Goal: Transaction & Acquisition: Download file/media

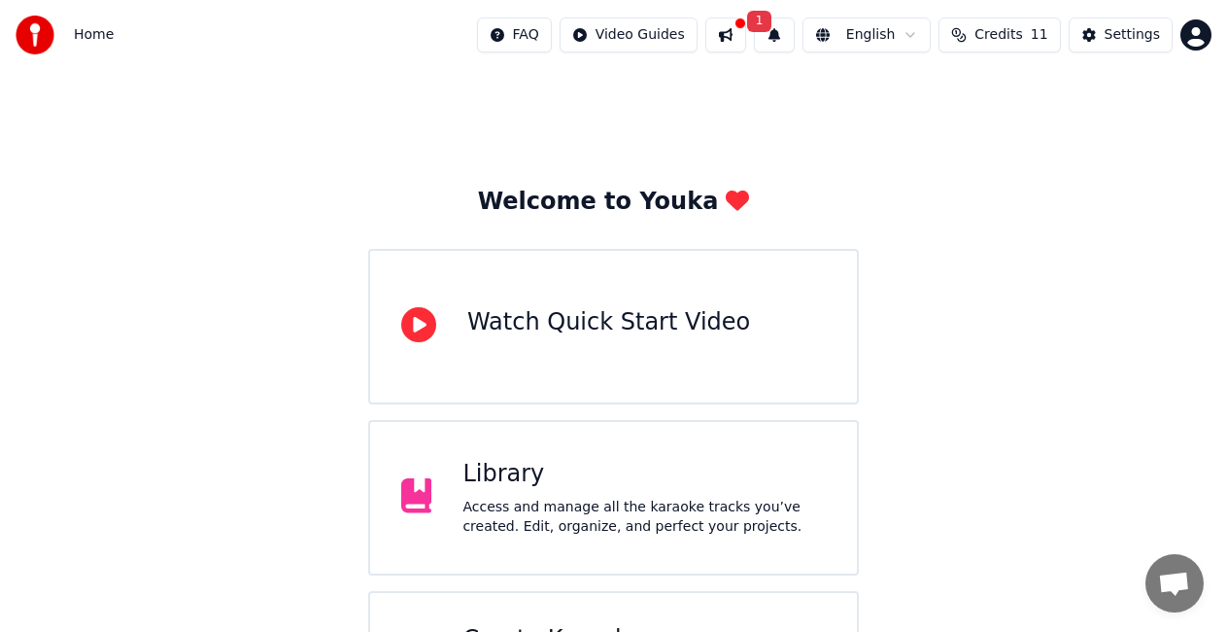
click at [746, 37] on button at bounding box center [725, 34] width 41 height 35
click at [795, 40] on button "1" at bounding box center [774, 34] width 41 height 35
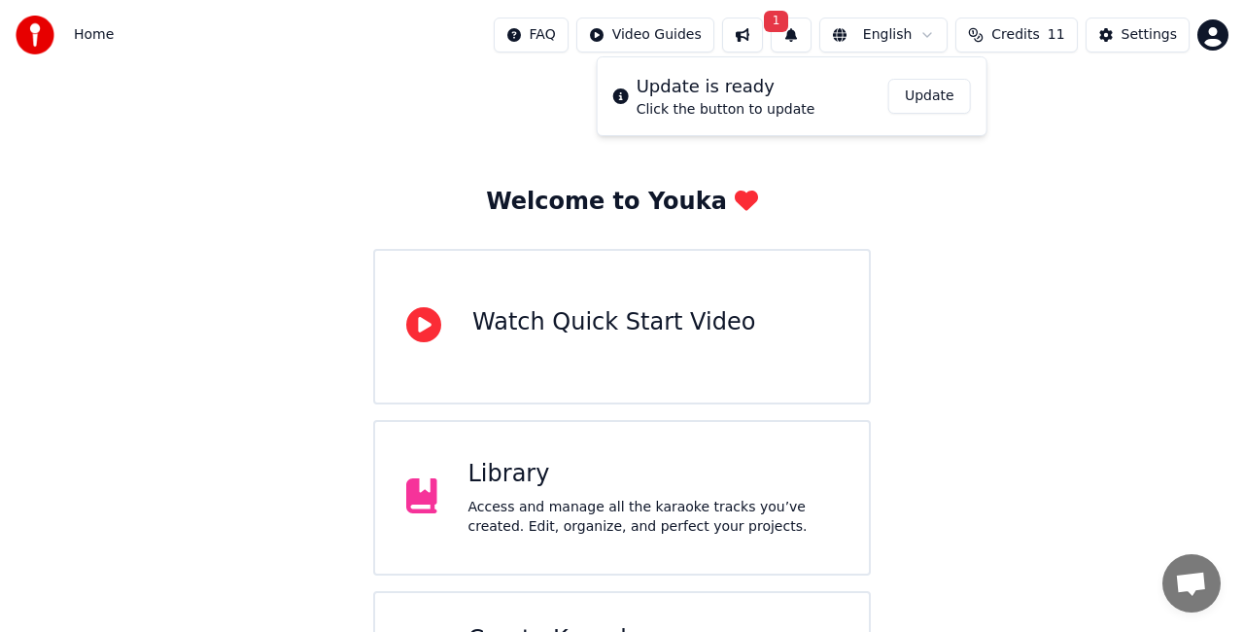
click at [669, 34] on html "Home FAQ Video Guides 1 English Credits 11 Settings Welcome to Youka Watch Quic…" at bounding box center [622, 377] width 1244 height 754
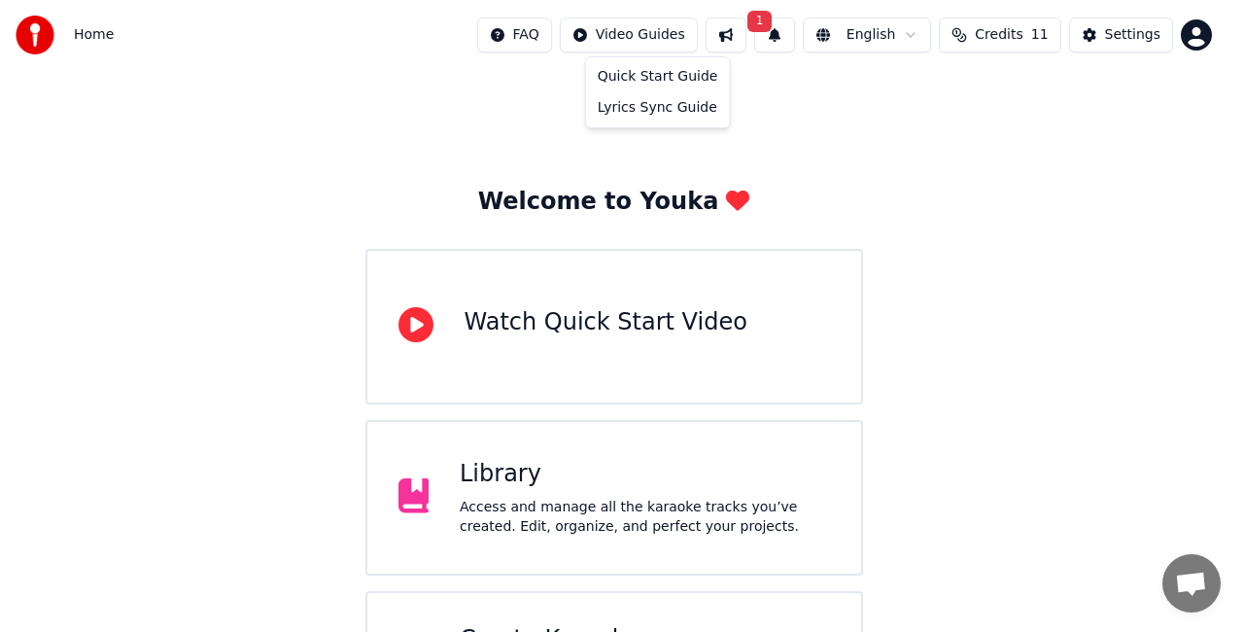
click at [1177, 46] on html "Home FAQ Video Guides 1 English Credits 11 Settings Welcome to Youka Watch Quic…" at bounding box center [622, 377] width 1244 height 754
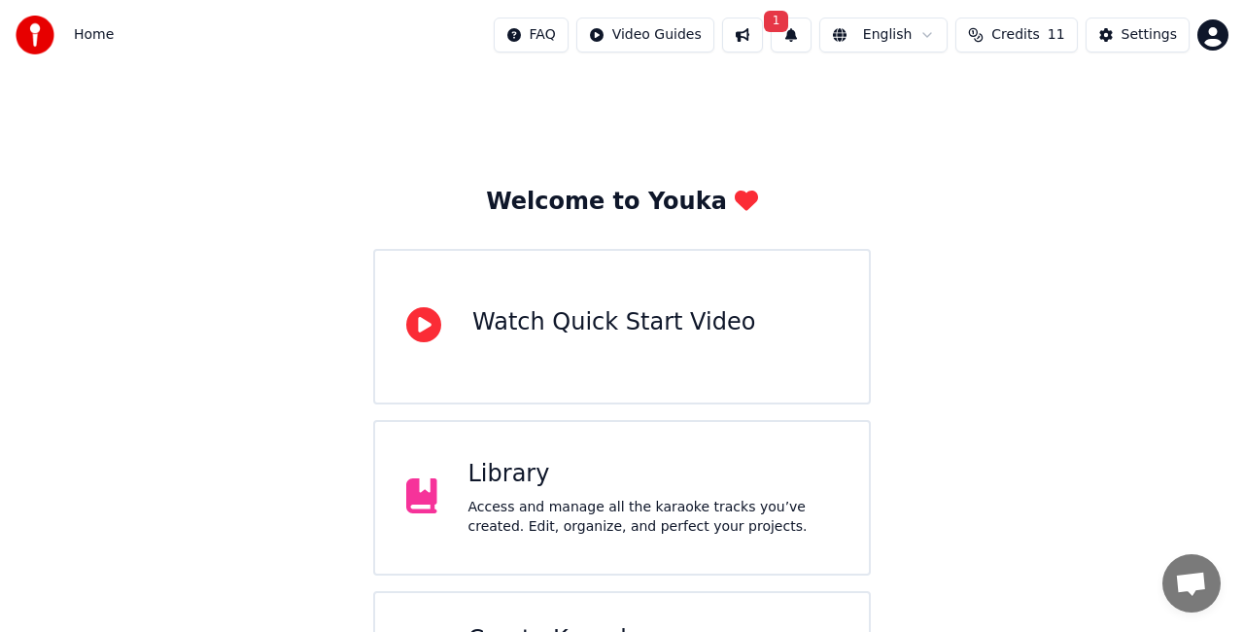
click at [1190, 46] on html "Home FAQ Video Guides 1 English Credits 11 Settings Welcome to Youka Watch Quic…" at bounding box center [622, 377] width 1244 height 754
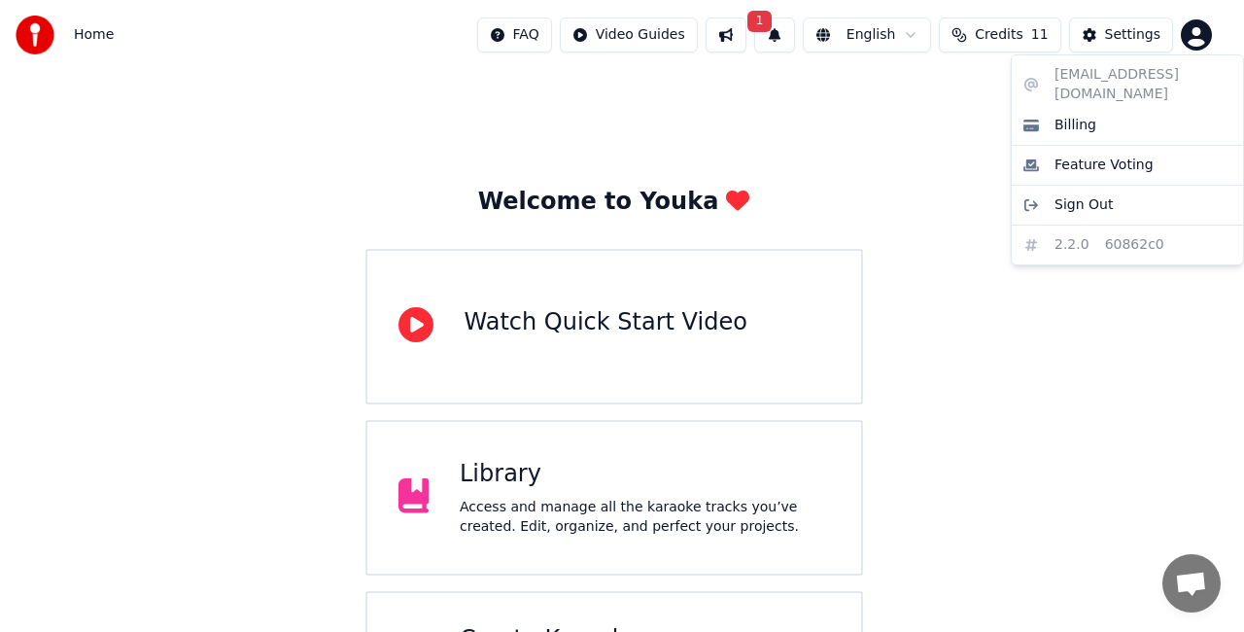
click at [517, 484] on html "Home FAQ Video Guides 1 English Credits 11 Settings Welcome to Youka Watch Quic…" at bounding box center [622, 377] width 1244 height 754
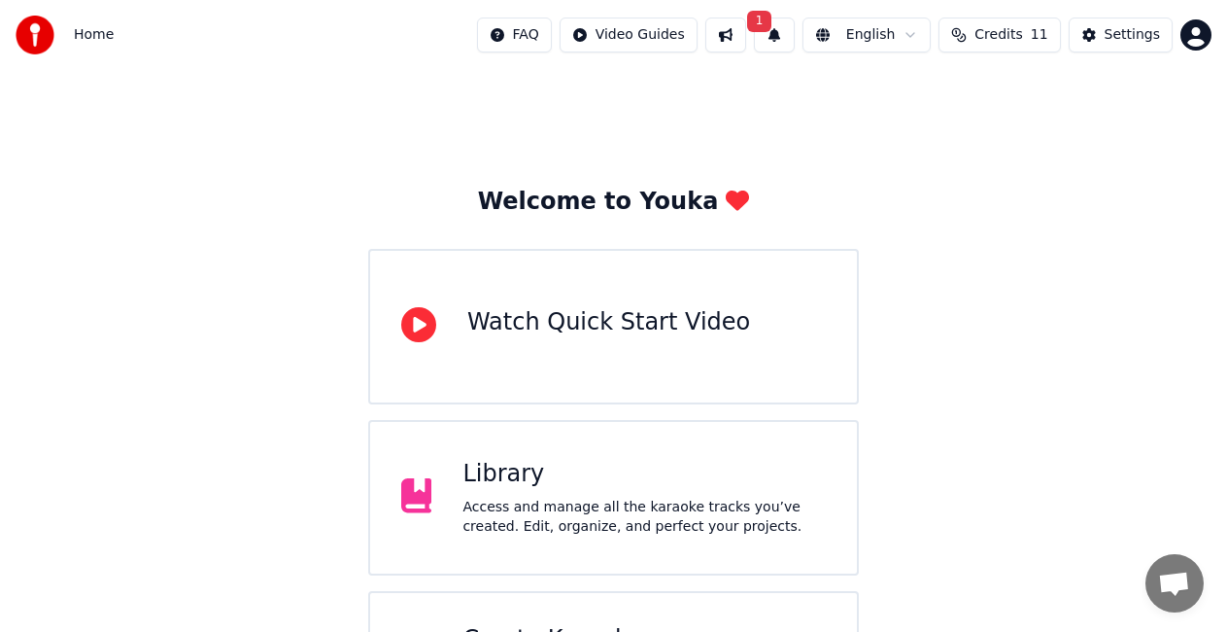
click at [502, 482] on div "Library" at bounding box center [644, 474] width 363 height 31
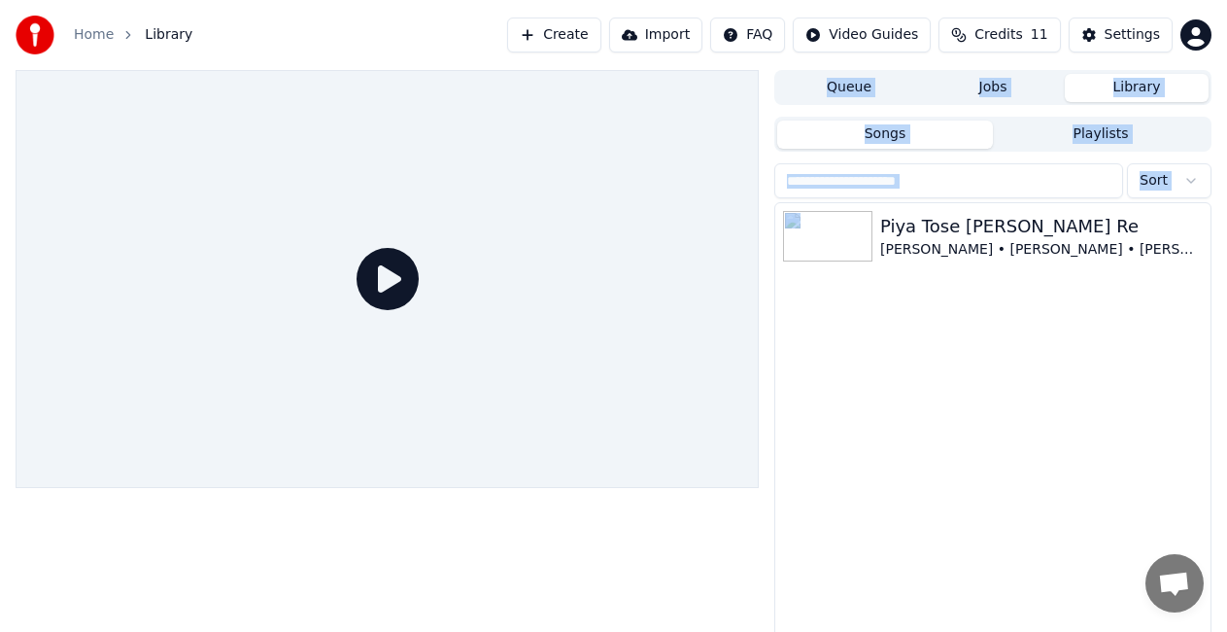
click at [502, 482] on div at bounding box center [387, 279] width 743 height 418
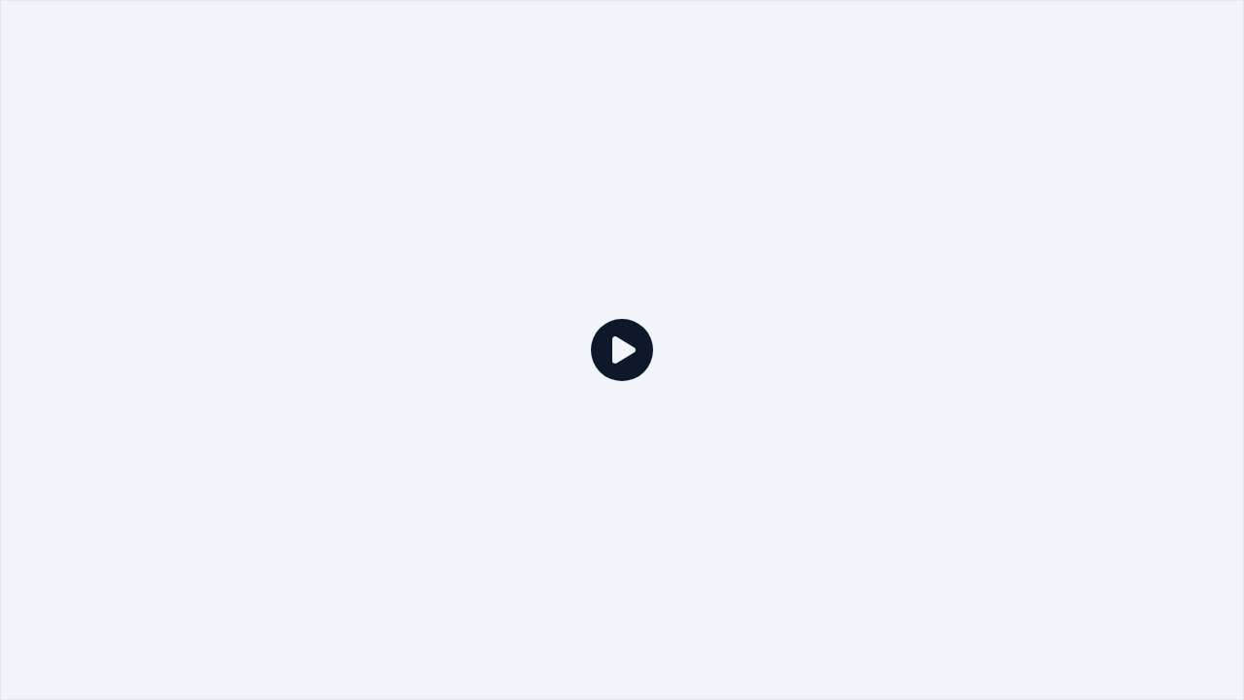
click at [675, 239] on div at bounding box center [622, 350] width 1244 height 700
click at [618, 357] on icon at bounding box center [622, 350] width 62 height 62
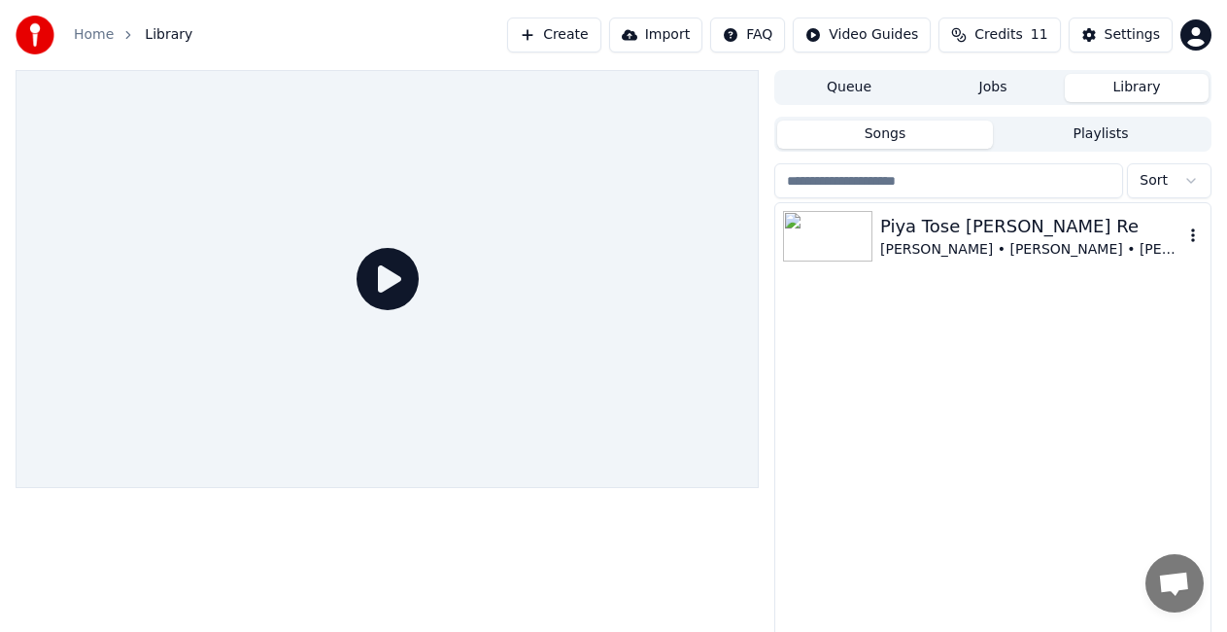
click at [1007, 237] on div "Piya Tose [PERSON_NAME] Re" at bounding box center [1031, 226] width 303 height 27
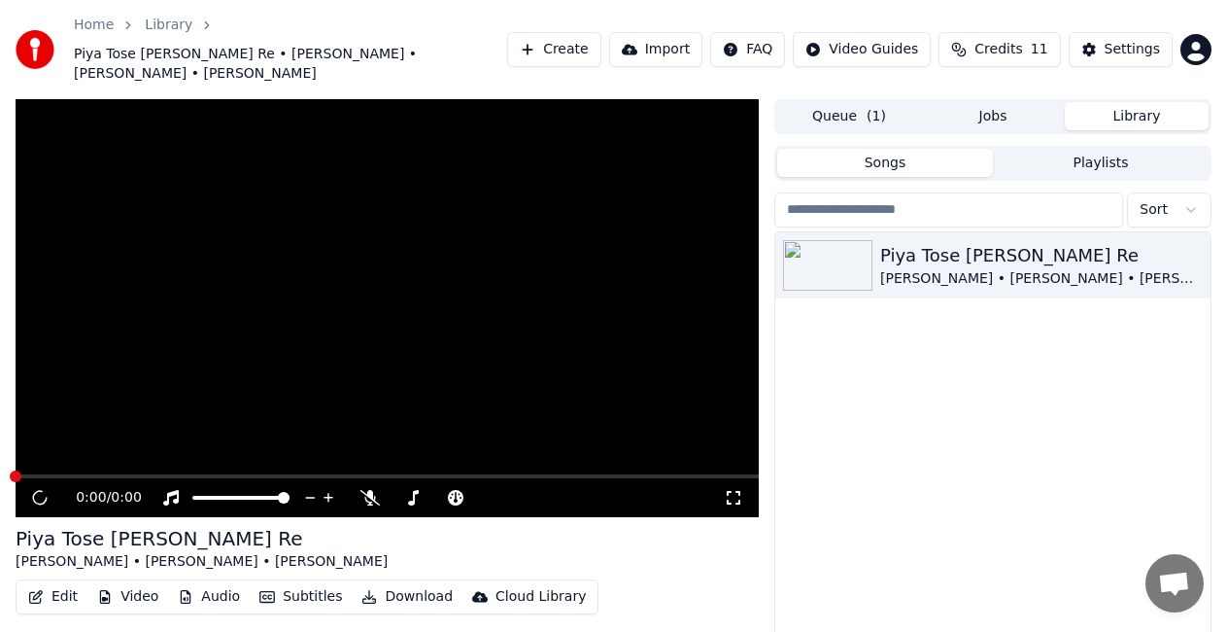
click at [863, 103] on button "Queue ( 1 )" at bounding box center [849, 116] width 144 height 28
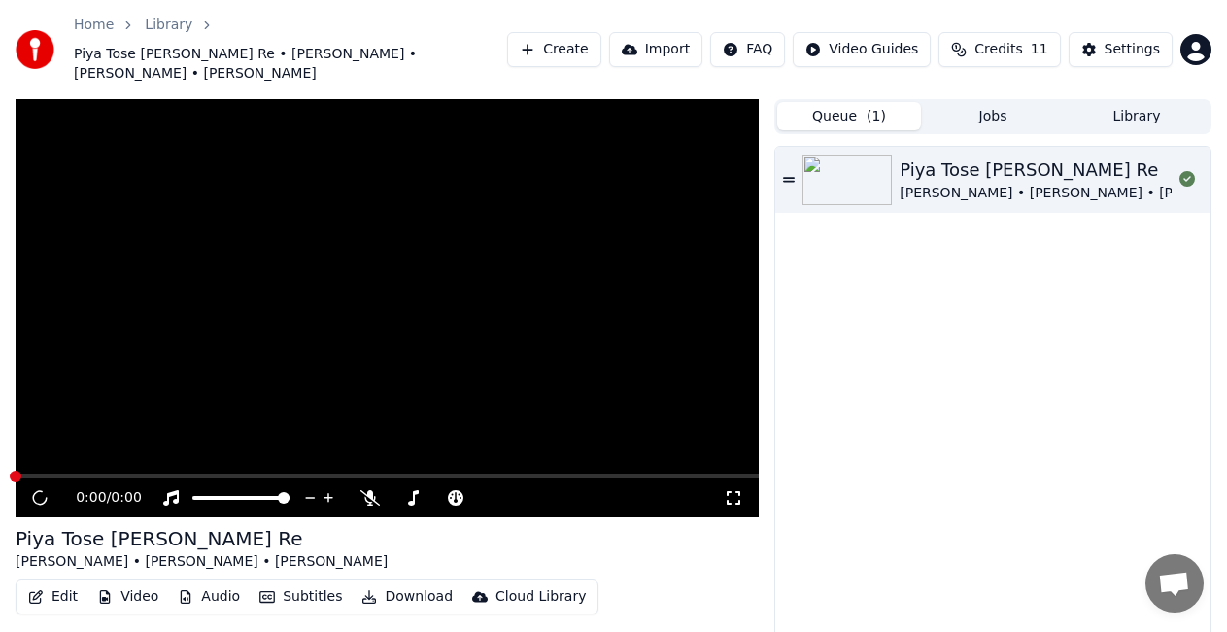
click at [300, 325] on video at bounding box center [387, 308] width 743 height 418
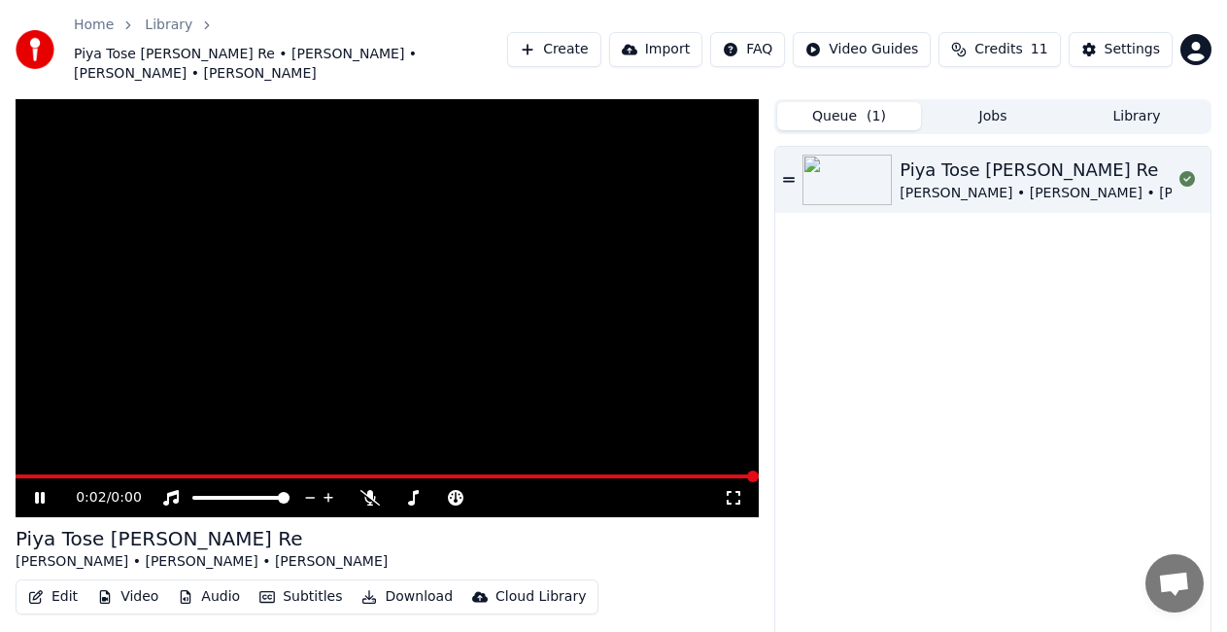
click at [89, 478] on div "0:02 / 0:00" at bounding box center [387, 497] width 743 height 39
click at [111, 474] on span at bounding box center [387, 476] width 743 height 4
click at [34, 490] on icon at bounding box center [53, 498] width 45 height 16
click at [968, 102] on button "Jobs" at bounding box center [993, 116] width 144 height 28
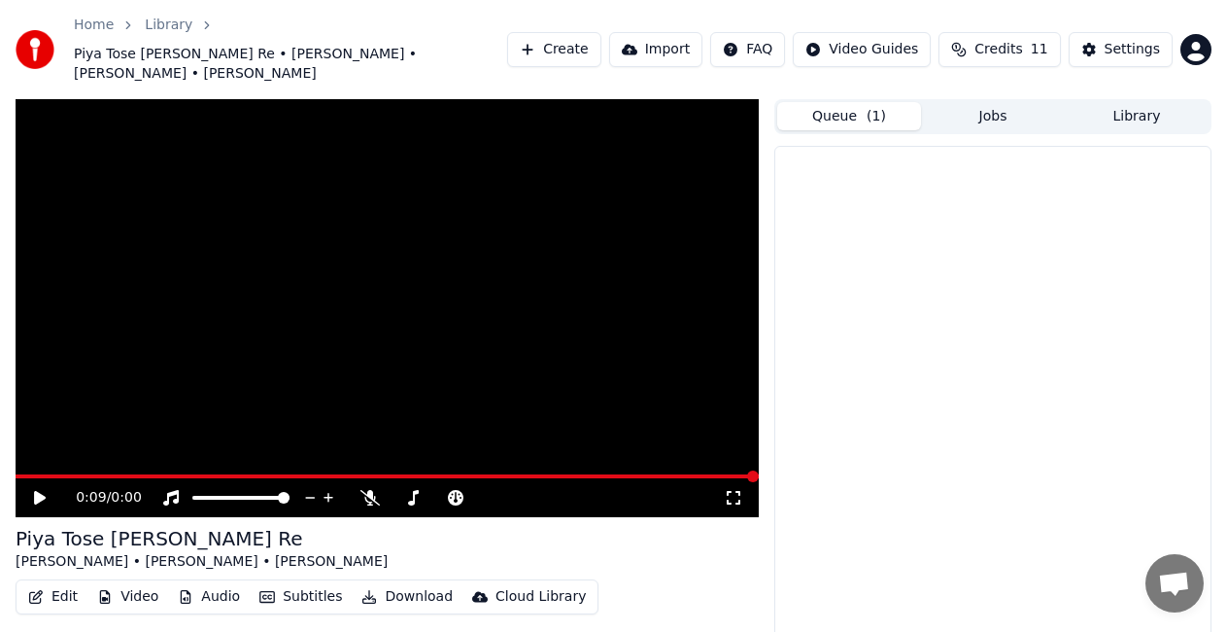
click at [841, 102] on button "Queue ( 1 )" at bounding box center [849, 116] width 144 height 28
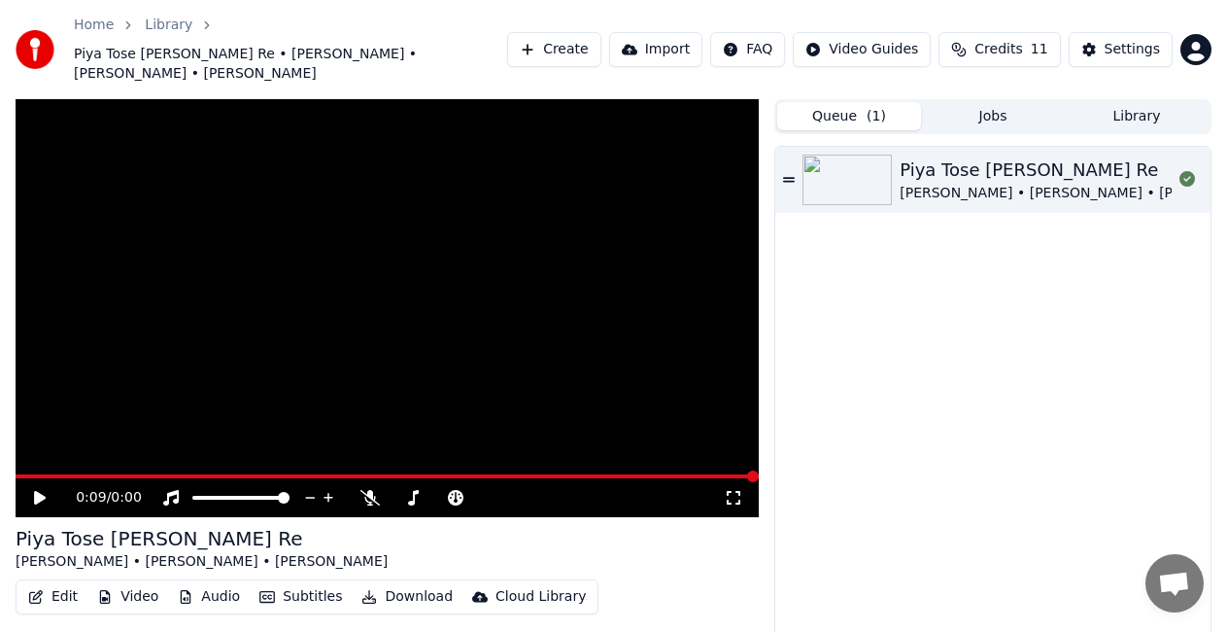
click at [1030, 102] on button "Jobs" at bounding box center [993, 116] width 144 height 28
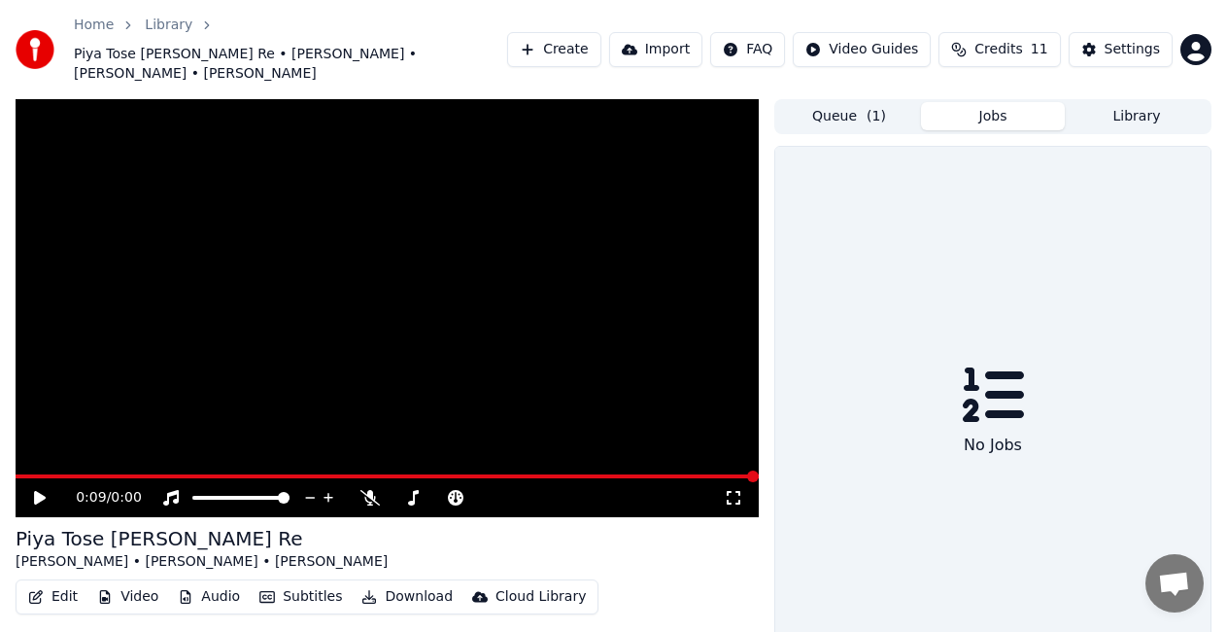
click at [1124, 102] on button "Library" at bounding box center [1137, 116] width 144 height 28
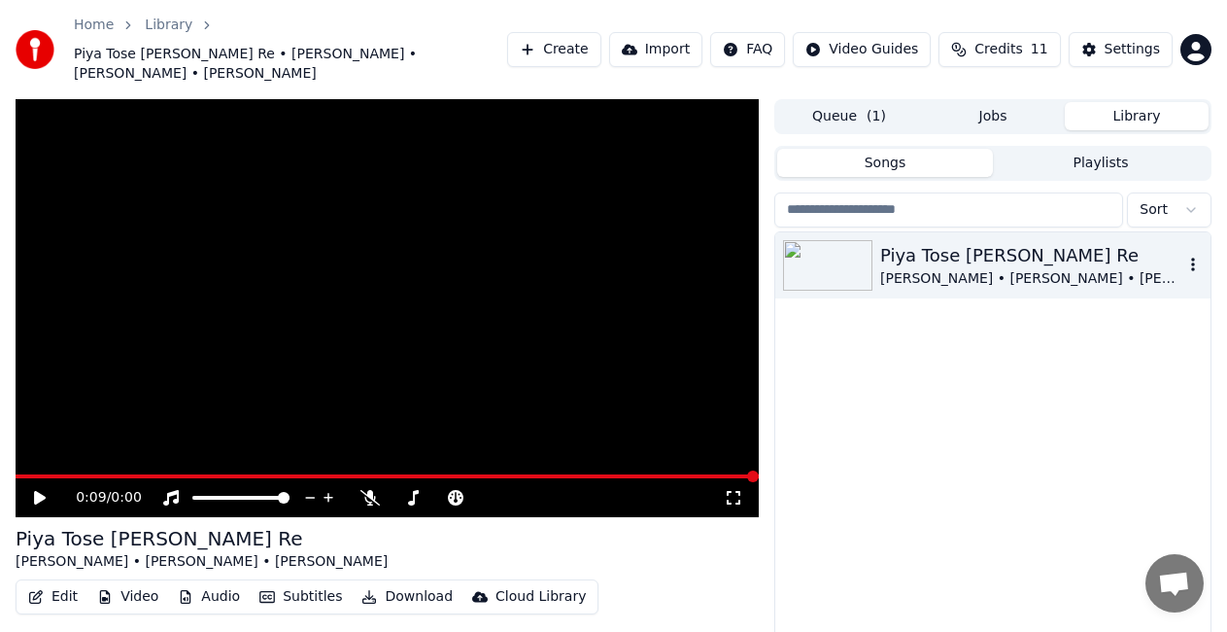
click at [968, 269] on div "[PERSON_NAME] • [PERSON_NAME] • [PERSON_NAME]" at bounding box center [1031, 278] width 303 height 19
click at [816, 248] on img at bounding box center [827, 265] width 89 height 51
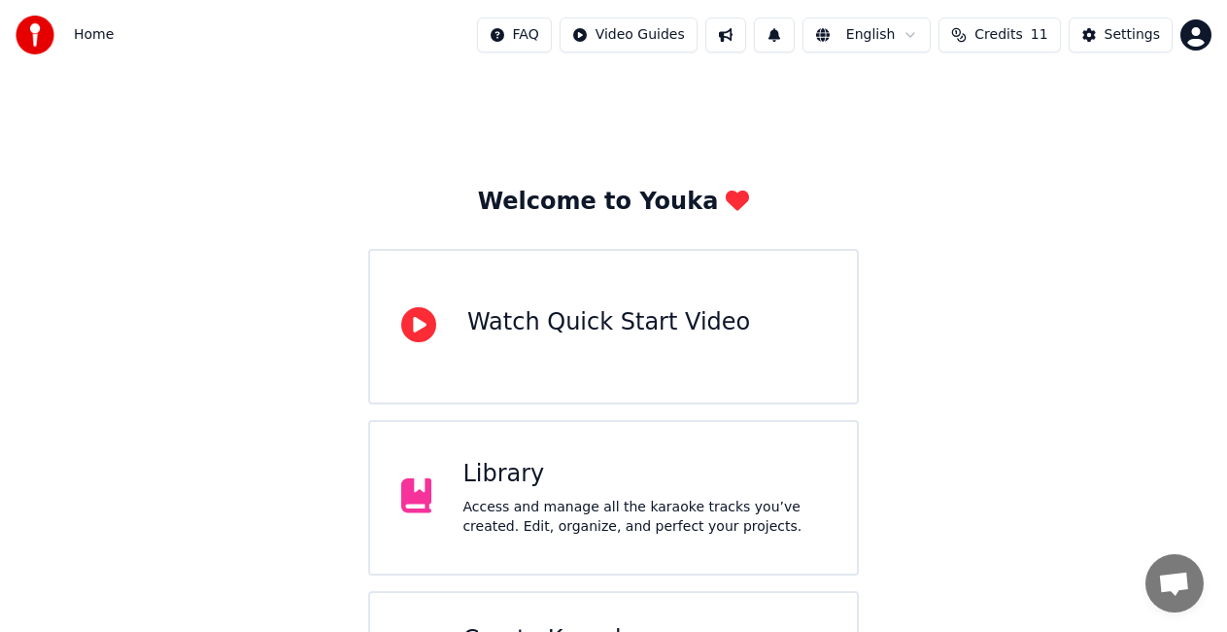
click at [636, 481] on div "Library" at bounding box center [644, 474] width 363 height 31
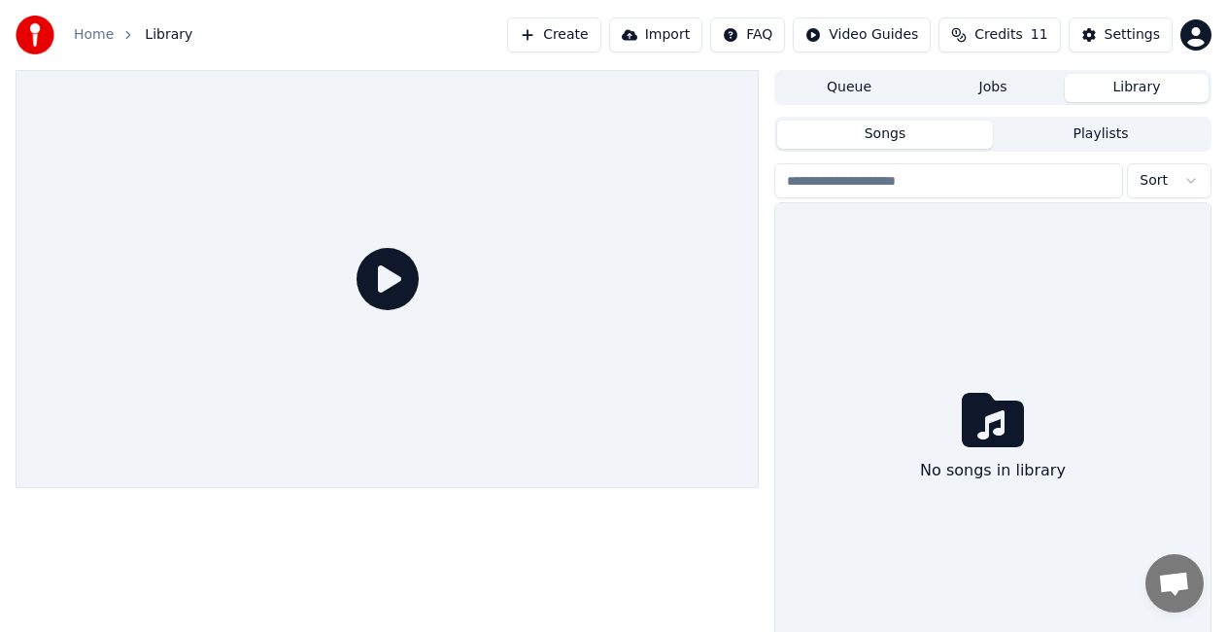
click at [636, 481] on div at bounding box center [387, 279] width 743 height 418
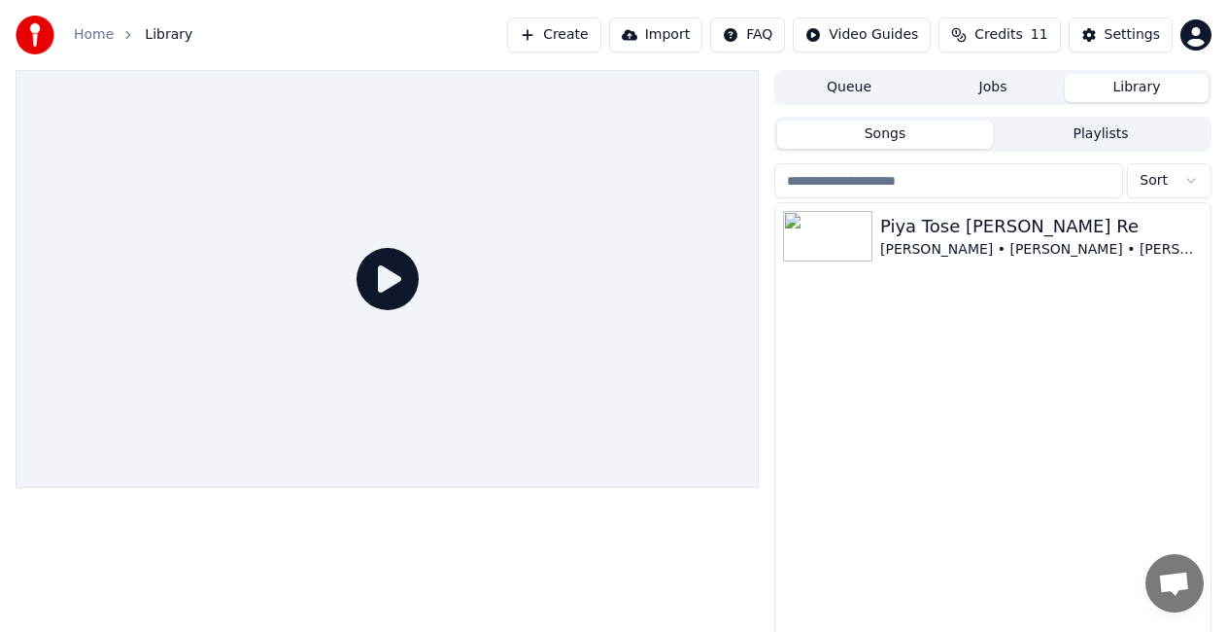
click at [398, 287] on icon at bounding box center [388, 279] width 62 height 62
click at [915, 260] on div "Piya Tose [PERSON_NAME] Re [PERSON_NAME] • [PERSON_NAME] • [PERSON_NAME]" at bounding box center [992, 236] width 435 height 66
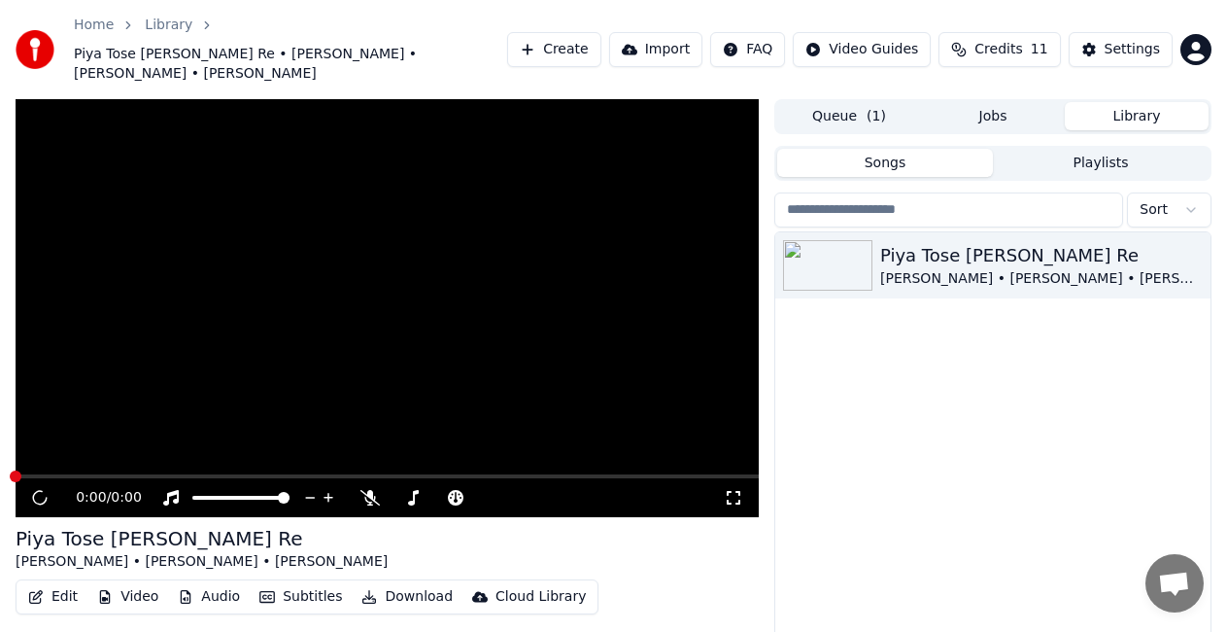
scroll to position [53, 0]
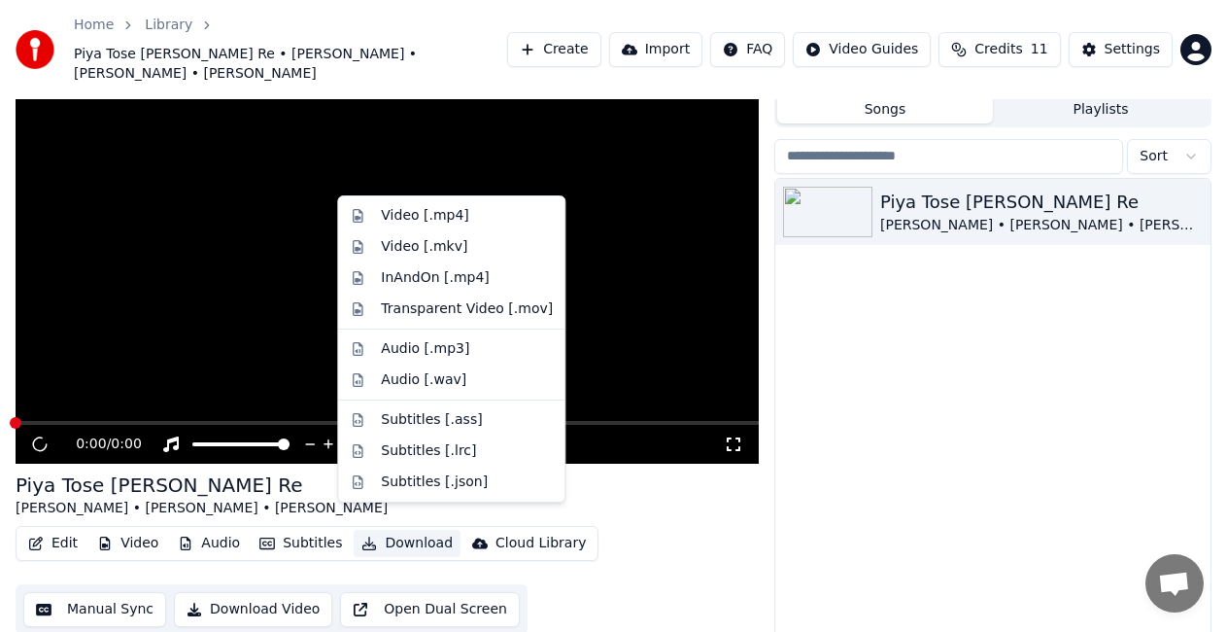
click at [390, 530] on button "Download" at bounding box center [407, 543] width 107 height 27
click at [427, 354] on div "Audio [.mp3]" at bounding box center [425, 348] width 88 height 19
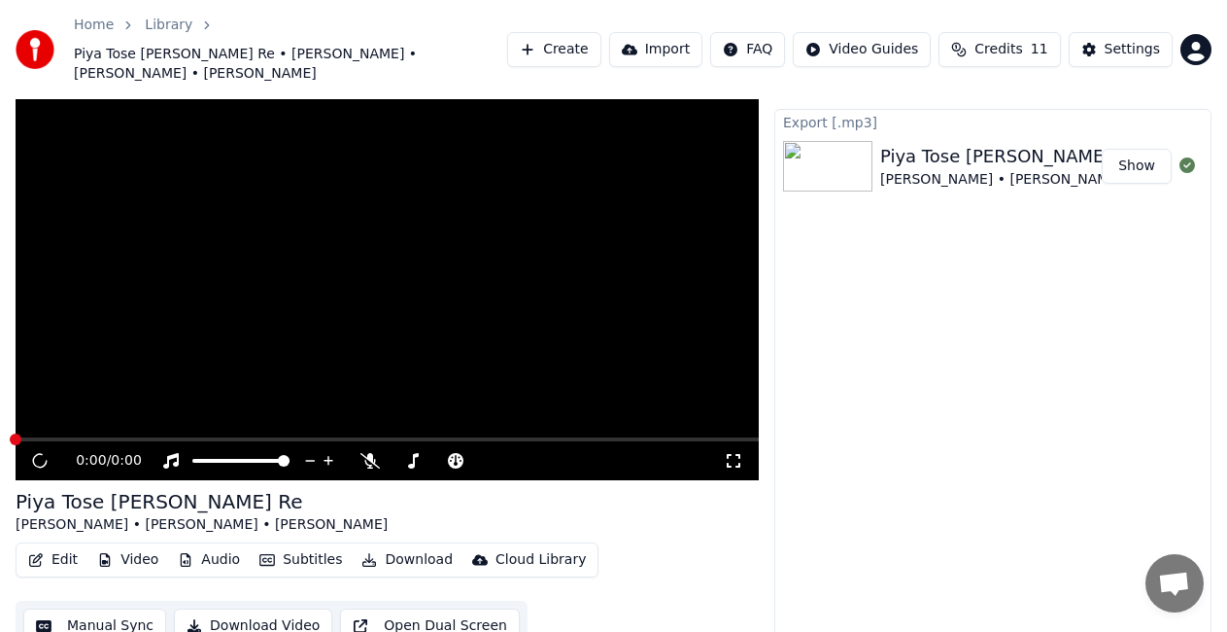
click at [1140, 150] on button "Show" at bounding box center [1137, 166] width 70 height 35
click at [1125, 153] on button "Show" at bounding box center [1137, 166] width 70 height 35
click at [1127, 149] on button "Show" at bounding box center [1137, 166] width 70 height 35
